Goal: Communication & Community: Participate in discussion

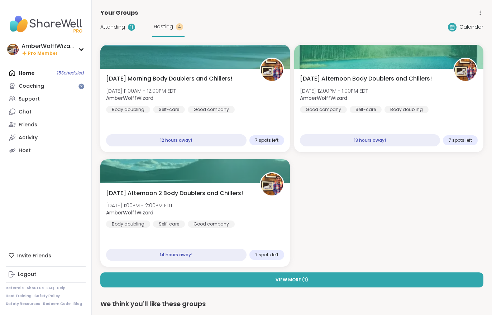
click at [104, 28] on span "Attending" at bounding box center [112, 27] width 25 height 8
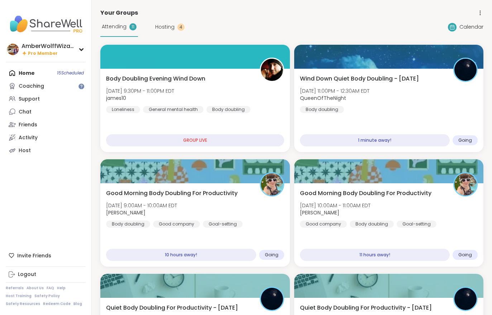
click at [340, 118] on div "Wind Down Quiet Body Doubling - [DATE] [DATE] 11:00PM - 12:30AM EDT QueenOfTheN…" at bounding box center [389, 111] width 190 height 84
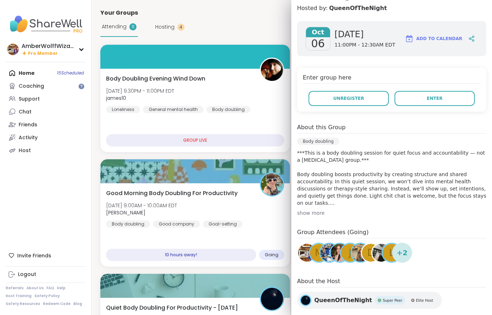
scroll to position [104, 0]
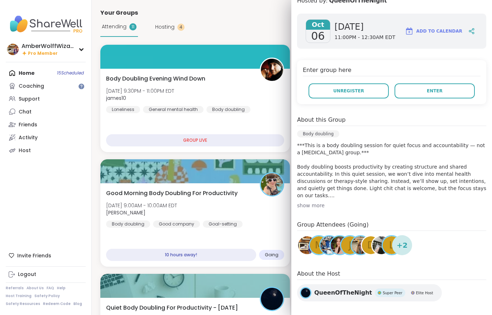
click at [420, 87] on button "Enter" at bounding box center [435, 91] width 80 height 15
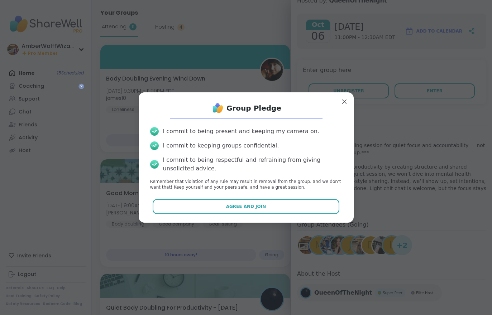
click at [247, 208] on span "Agree and Join" at bounding box center [246, 207] width 40 height 6
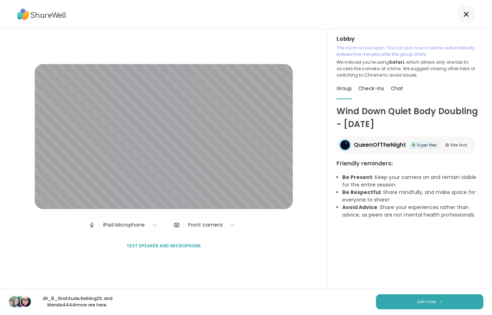
click at [420, 298] on button "Join now" at bounding box center [430, 302] width 108 height 15
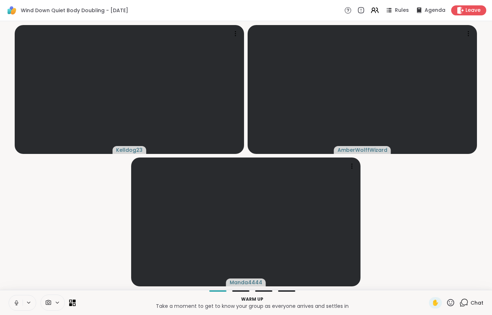
click at [15, 308] on button at bounding box center [16, 303] width 14 height 15
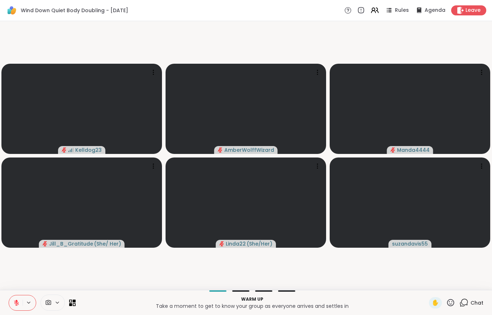
click at [17, 303] on icon at bounding box center [16, 303] width 5 height 5
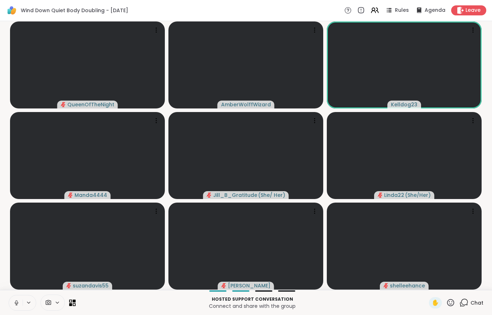
click at [479, 308] on div "Chat" at bounding box center [472, 303] width 24 height 11
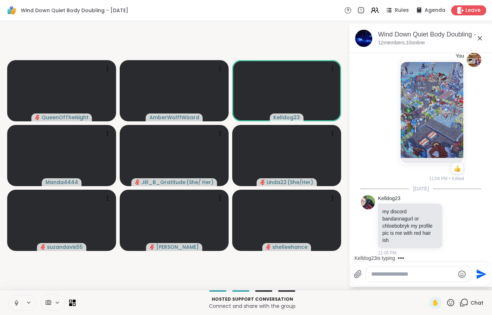
scroll to position [222, 0]
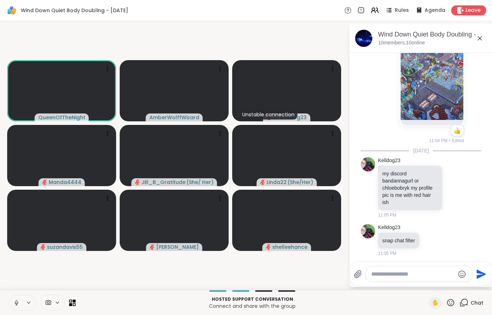
click at [10, 297] on button at bounding box center [16, 303] width 14 height 15
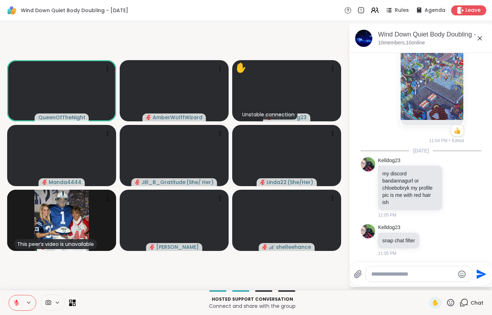
scroll to position [316, 0]
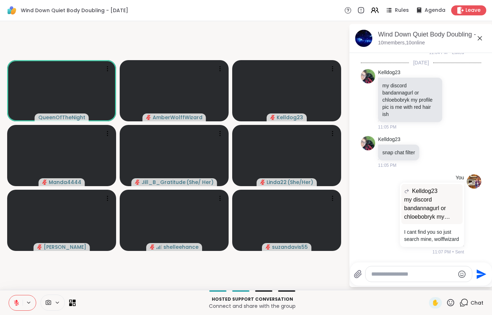
click at [433, 304] on span "✋" at bounding box center [435, 303] width 7 height 9
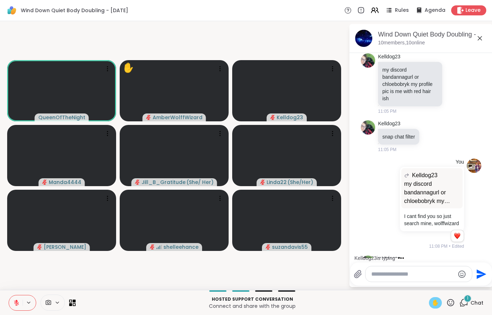
scroll to position [405, 0]
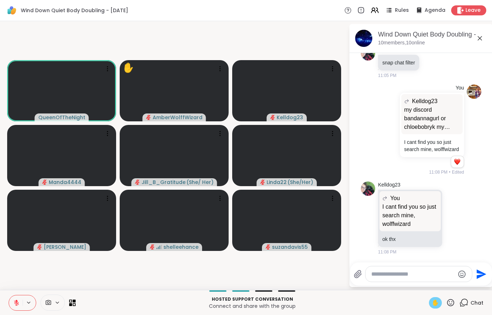
click at [14, 308] on button at bounding box center [16, 303] width 14 height 15
click at [437, 308] on div "✋" at bounding box center [435, 303] width 13 height 11
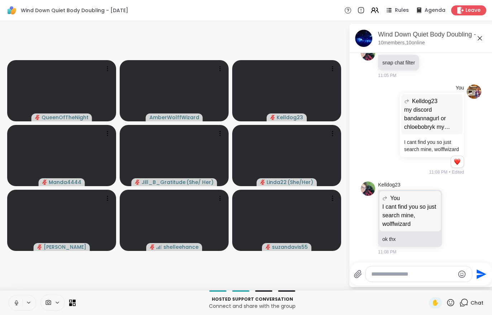
click at [16, 309] on button at bounding box center [16, 303] width 14 height 15
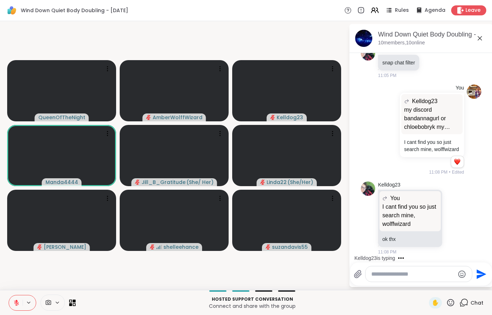
scroll to position [451, 0]
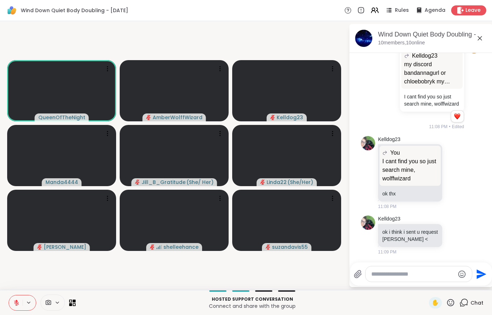
click at [17, 301] on icon at bounding box center [16, 301] width 2 height 3
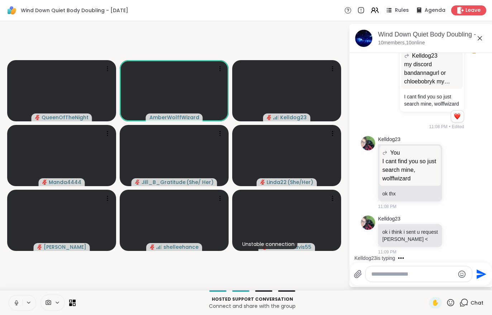
scroll to position [496, 0]
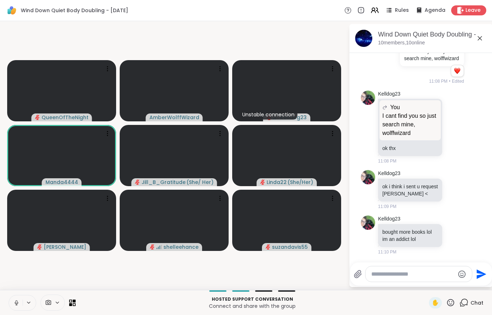
click at [13, 309] on button at bounding box center [16, 303] width 14 height 15
click at [11, 304] on button at bounding box center [16, 303] width 14 height 15
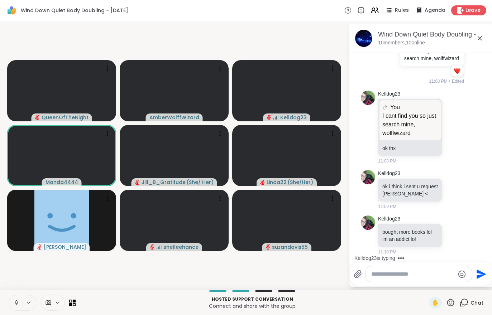
click at [12, 308] on button at bounding box center [16, 303] width 14 height 15
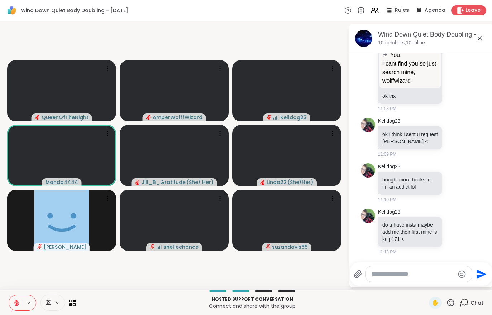
click at [15, 309] on button at bounding box center [16, 303] width 14 height 15
click at [473, 7] on span "Leave" at bounding box center [473, 10] width 15 height 7
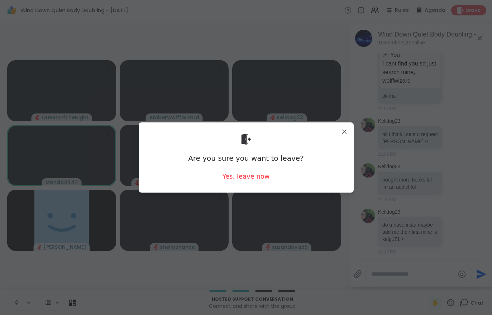
click at [248, 173] on div "Yes, leave now" at bounding box center [245, 176] width 47 height 9
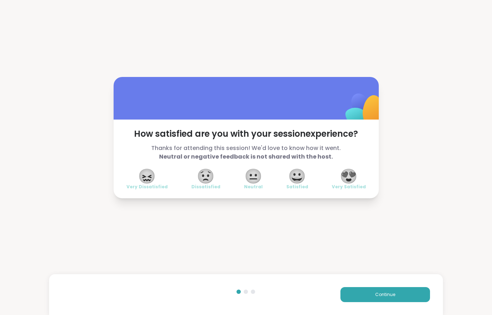
click at [367, 302] on button "Continue" at bounding box center [386, 294] width 90 height 15
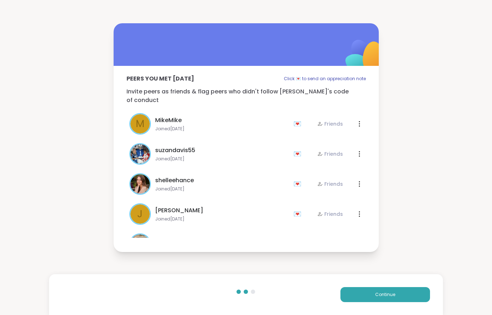
click at [366, 302] on button "Continue" at bounding box center [386, 294] width 90 height 15
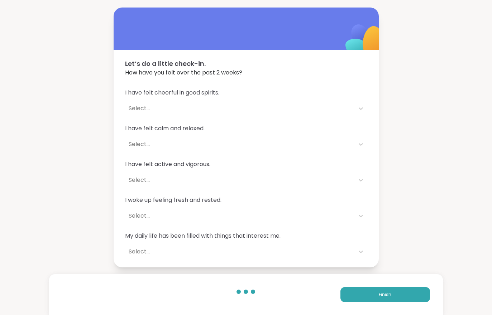
click at [386, 301] on button "Finish" at bounding box center [386, 294] width 90 height 15
